Goal: Find specific fact: Find specific fact

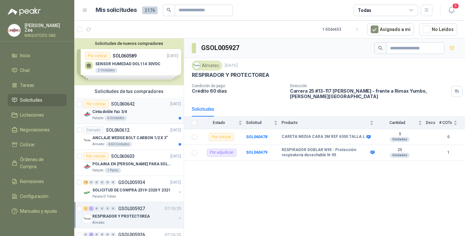
click at [152, 116] on div "Patojito 6 Unidades" at bounding box center [136, 117] width 89 height 5
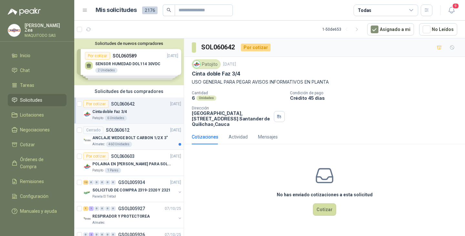
click at [139, 141] on div "ANCLAJE WEDGE BOLT CARBON 1/2 X 3"" at bounding box center [136, 138] width 89 height 8
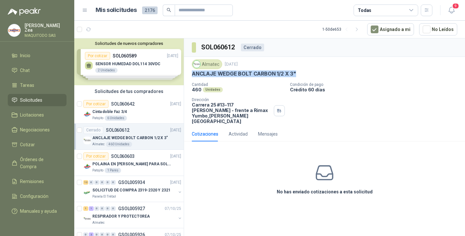
drag, startPoint x: 193, startPoint y: 73, endPoint x: 320, endPoint y: 73, distance: 126.8
click at [320, 73] on div "ANCLAJE WEDGE BOLT CARBON 1/2 X 3"" at bounding box center [324, 73] width 265 height 7
copy p "ANCLAJE WEDGE BOLT CARBON 1/2 X 3""
